Goal: Download file/media

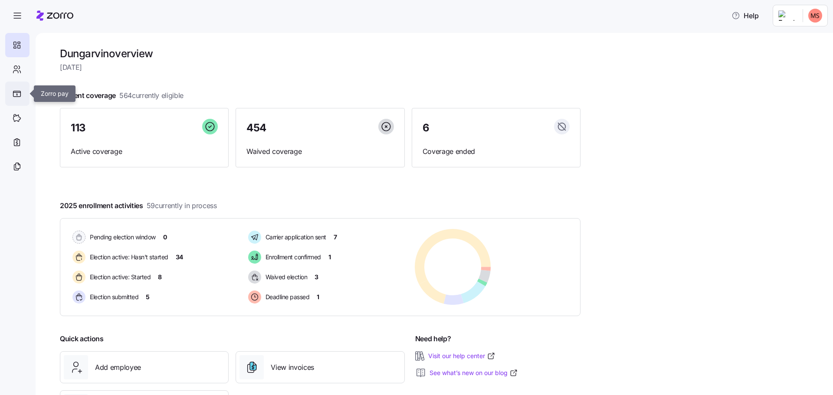
click at [19, 92] on icon at bounding box center [16, 93] width 7 height 5
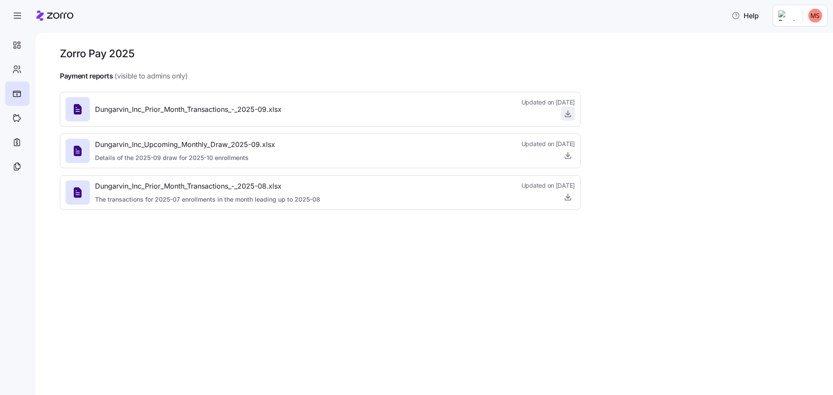
click at [569, 112] on icon "button" at bounding box center [568, 113] width 9 height 9
click at [176, 111] on span "Dungarvin_Inc_Prior_Month_Transactions_-_2025-09.xlsx" at bounding box center [188, 109] width 187 height 11
click at [569, 114] on icon "button" at bounding box center [568, 113] width 9 height 9
click at [569, 116] on icon "button" at bounding box center [568, 113] width 9 height 9
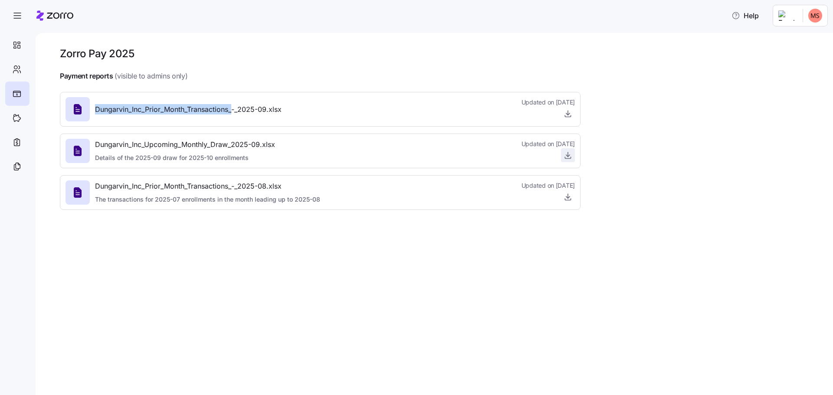
click at [569, 155] on icon "button" at bounding box center [568, 155] width 9 height 9
